Goal: Information Seeking & Learning: Learn about a topic

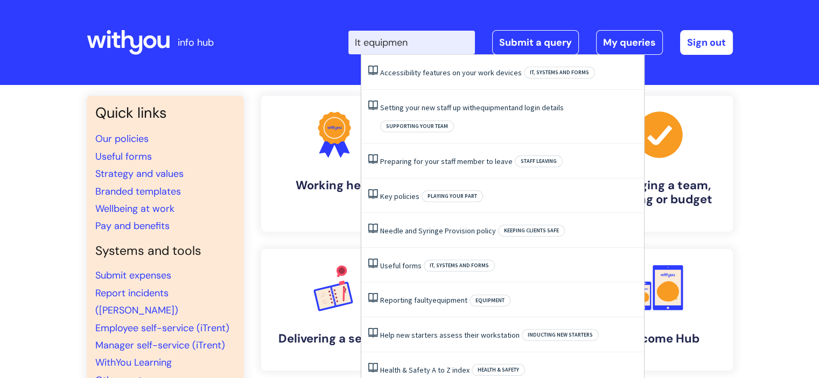
type input "It equipment"
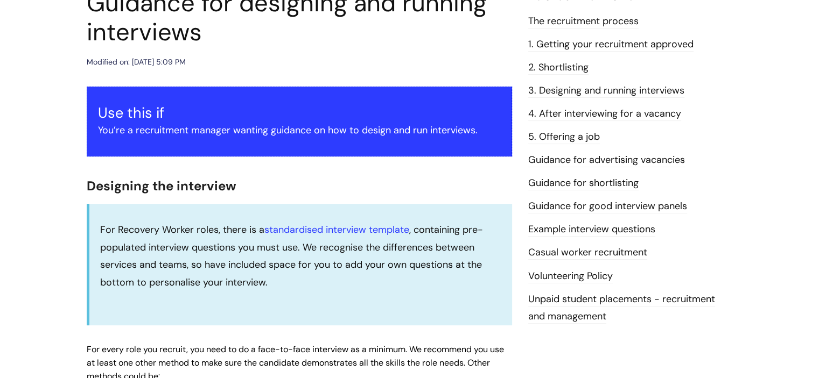
scroll to position [60, 0]
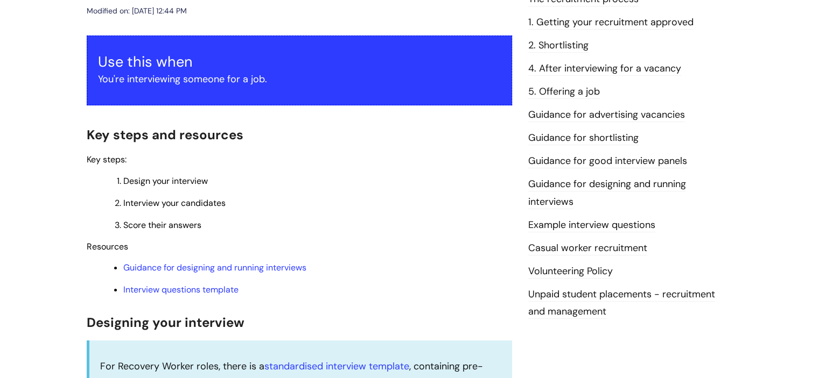
scroll to position [166, 0]
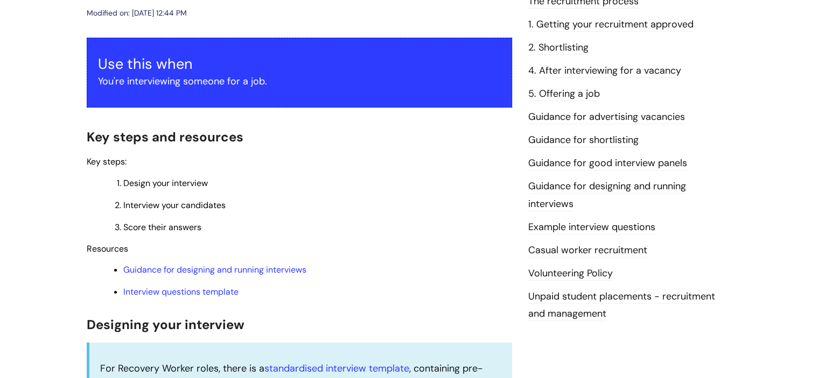
click at [610, 185] on link "Guidance for designing and running interviews" at bounding box center [607, 195] width 158 height 31
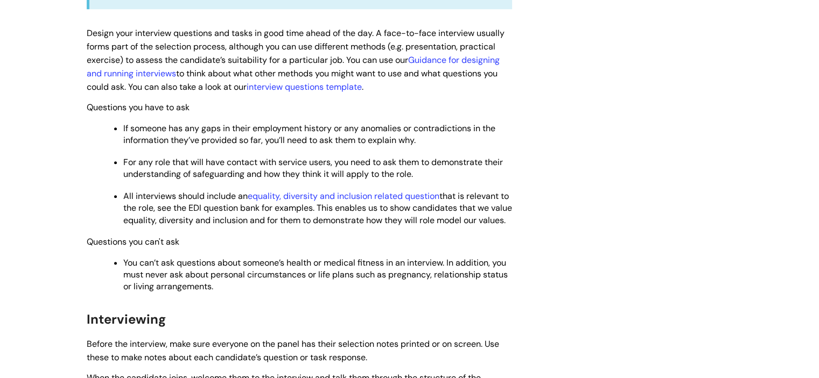
scroll to position [591, 0]
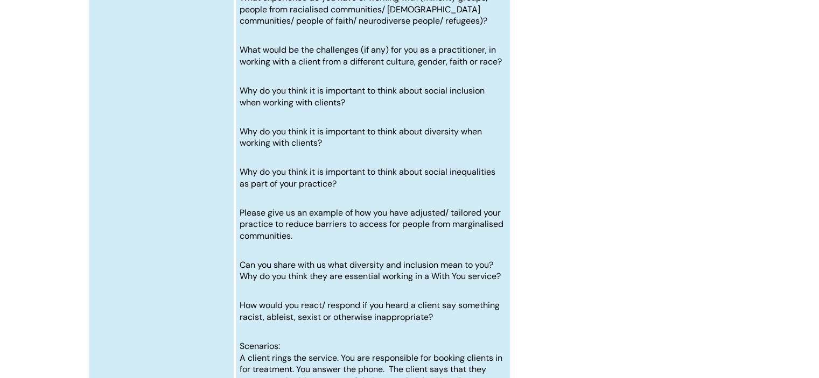
scroll to position [4537, 0]
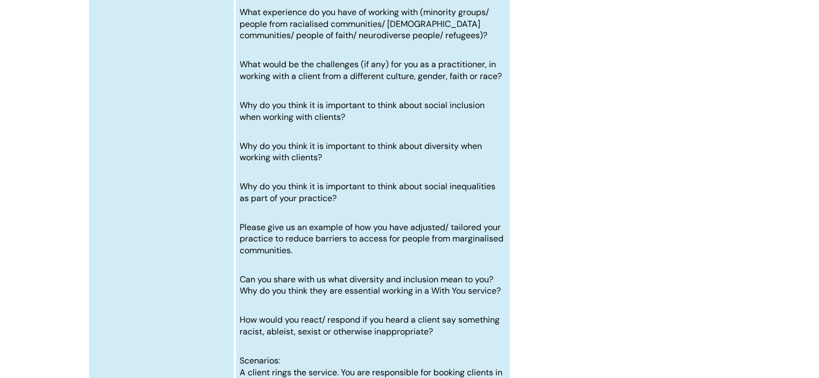
drag, startPoint x: 241, startPoint y: 133, endPoint x: 287, endPoint y: 157, distance: 52.2
click at [295, 163] on td "Why do you think it is important that we collect equality and diversity monitor…" at bounding box center [373, 253] width 276 height 585
copy span
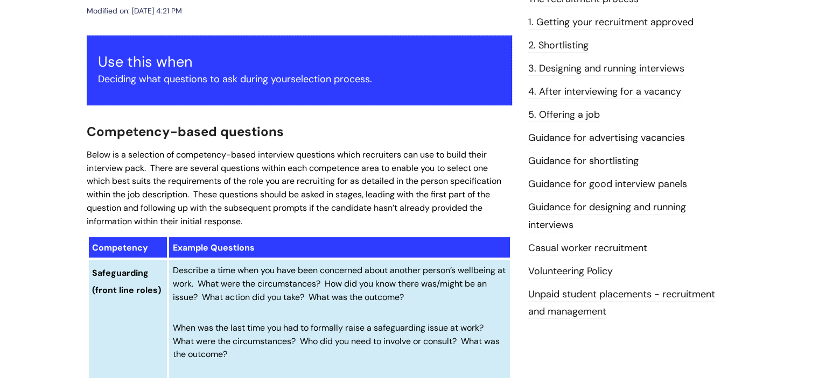
scroll to position [154, 0]
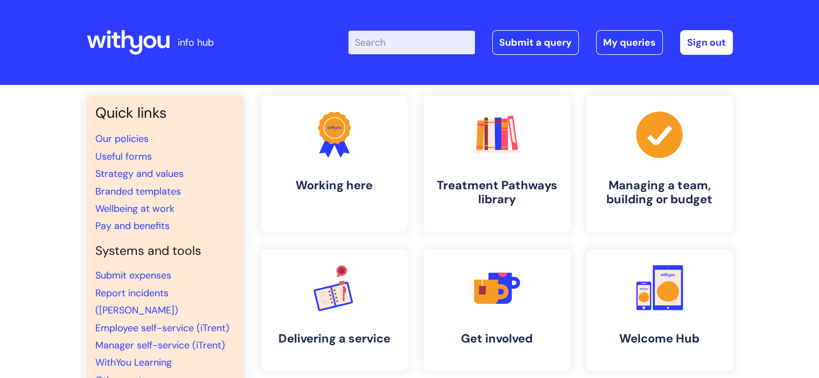
click at [466, 44] on input "Enter your search term here..." at bounding box center [411, 43] width 126 height 24
type input "0.6 worker"
click button "Search" at bounding box center [0, 0] width 0 height 0
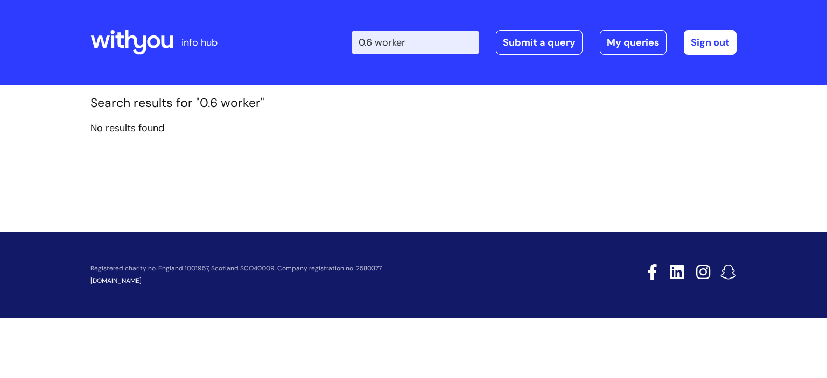
drag, startPoint x: 439, startPoint y: 40, endPoint x: 330, endPoint y: 53, distance: 109.4
click at [330, 53] on div "Enter your search term here... 0.6 worker Search Submit a query My queries Welc…" at bounding box center [493, 43] width 485 height 64
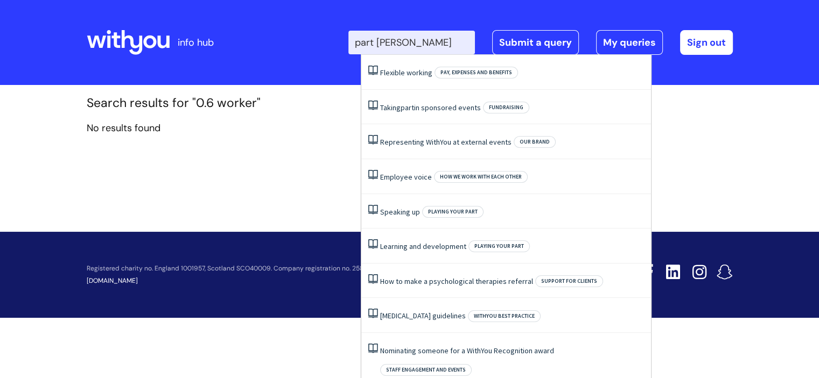
type input "part time"
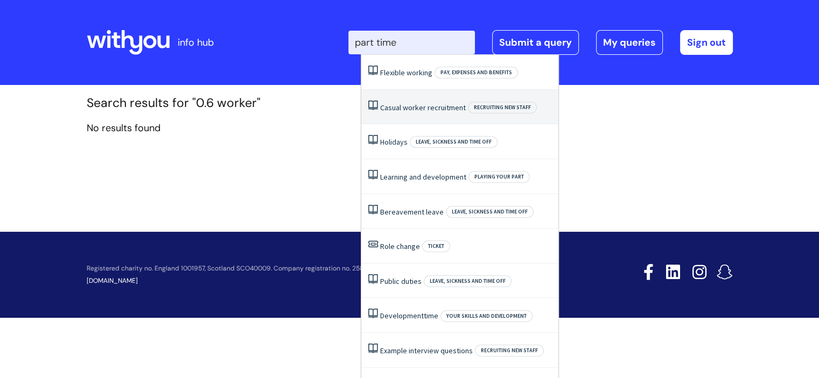
click at [425, 107] on link "Casual worker recruitment" at bounding box center [423, 108] width 86 height 10
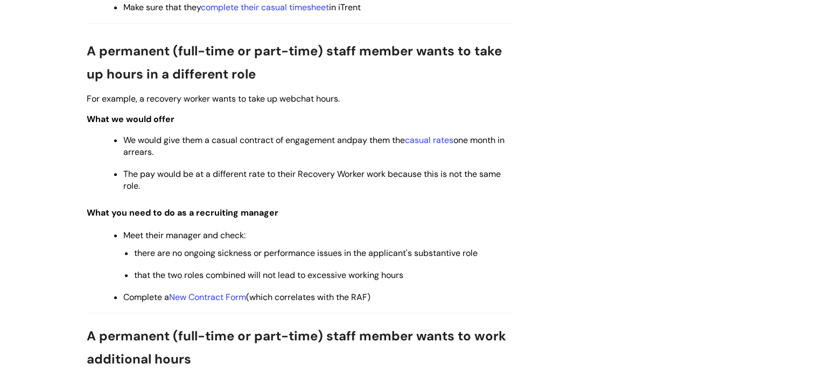
scroll to position [213, 0]
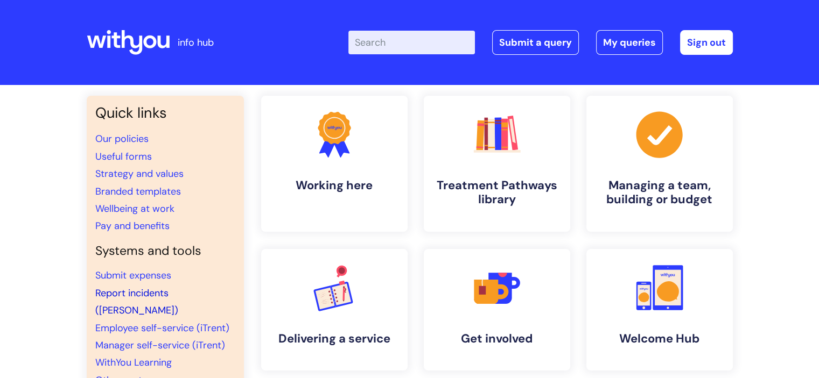
click at [145, 297] on link "Report incidents ([PERSON_NAME])" at bounding box center [136, 302] width 83 height 30
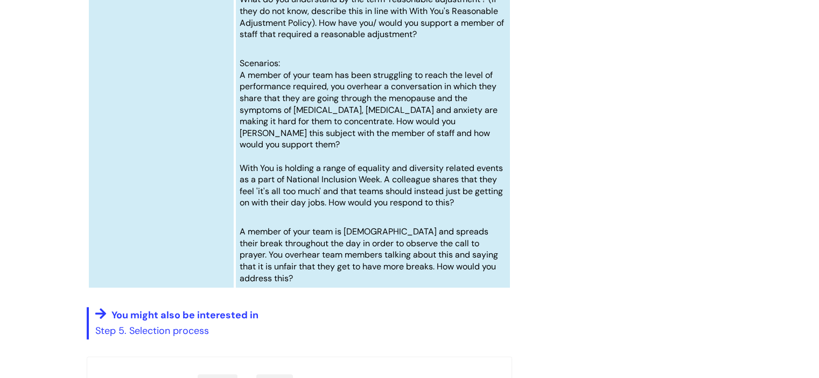
scroll to position [5128, 0]
